Goal: Task Accomplishment & Management: Manage account settings

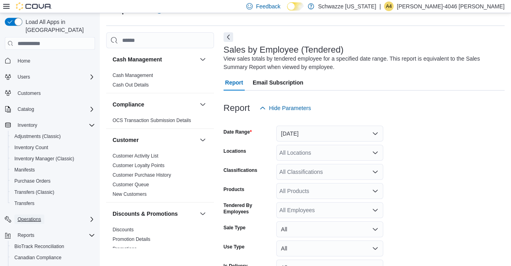
click at [37, 216] on span "Operations" at bounding box center [30, 219] width 24 height 6
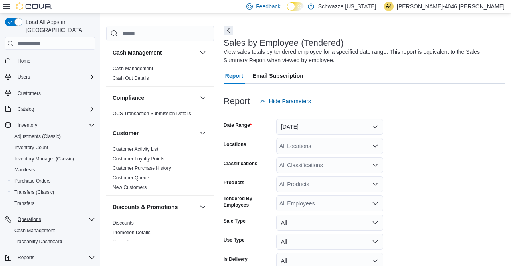
scroll to position [27, 0]
click at [39, 227] on span "Cash Management" at bounding box center [34, 230] width 40 height 6
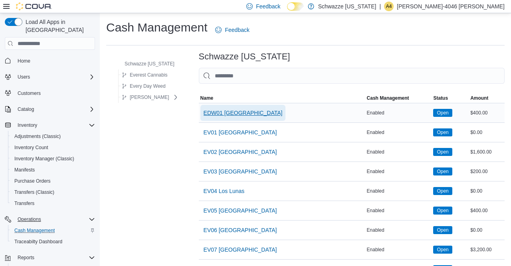
click at [208, 114] on span "EDW01 [GEOGRAPHIC_DATA]" at bounding box center [242, 113] width 79 height 8
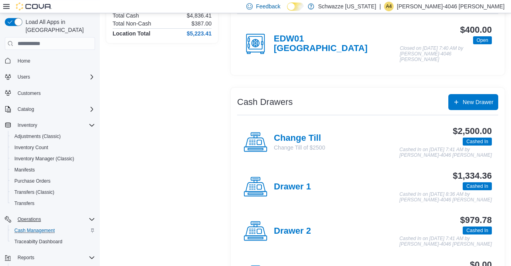
scroll to position [86, 0]
click at [293, 182] on h4 "Drawer 1" at bounding box center [292, 187] width 37 height 10
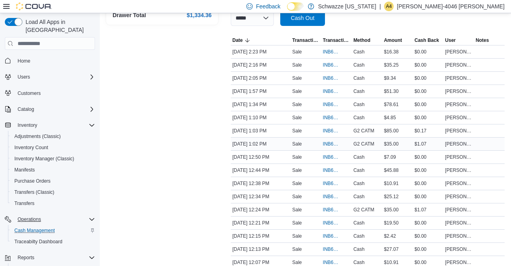
scroll to position [148, 0]
click at [329, 169] on span "INB6W5-3512312" at bounding box center [333, 170] width 20 height 6
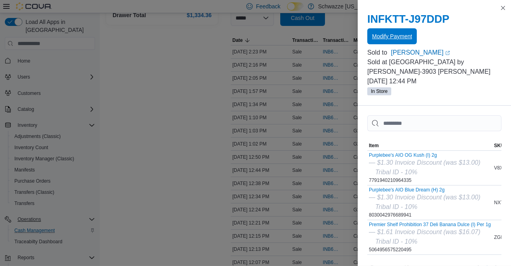
click at [400, 32] on span "Modify Payment" at bounding box center [392, 36] width 40 height 16
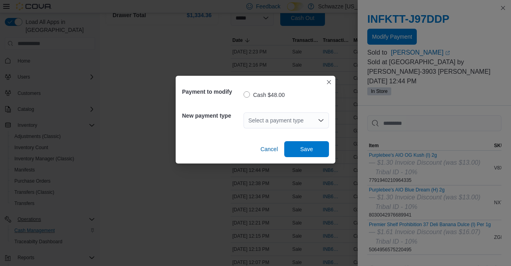
click at [262, 117] on div "Select a payment type" at bounding box center [285, 120] width 85 height 16
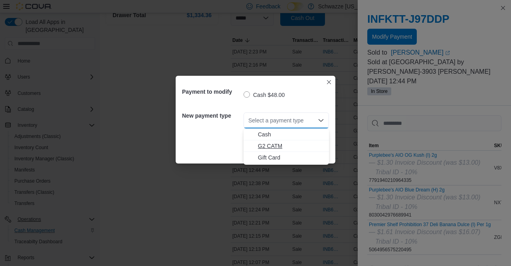
click at [269, 147] on span "G2 CATM" at bounding box center [291, 146] width 66 height 8
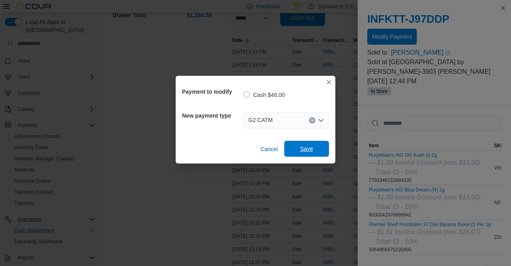
click at [305, 150] on span "Save" at bounding box center [306, 149] width 13 height 8
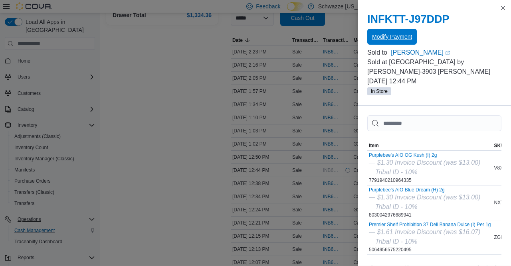
scroll to position [0, 0]
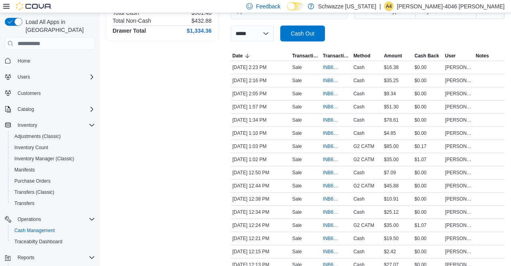
scroll to position [133, 0]
click at [329, 184] on span "INB6W5-3512312" at bounding box center [333, 185] width 20 height 6
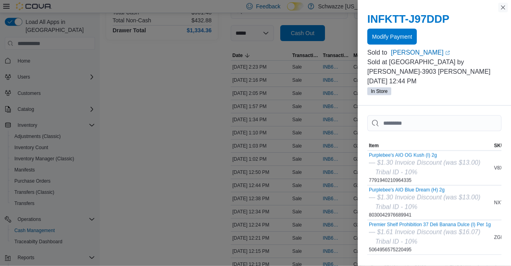
click at [502, 8] on button "Close this dialog" at bounding box center [503, 8] width 10 height 10
